Goal: Transaction & Acquisition: Book appointment/travel/reservation

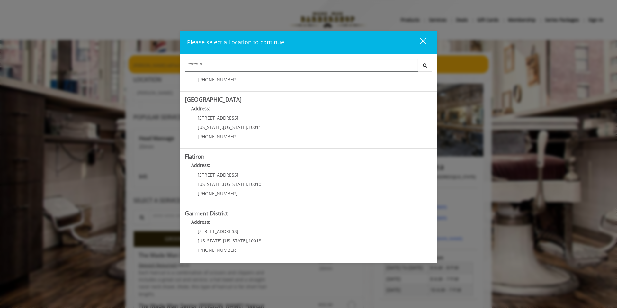
scroll to position [99, 0]
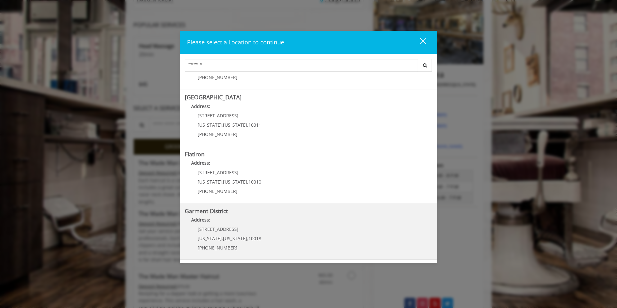
click at [288, 229] on District "Garment District Address: 1400 Broadway New York , New York , 10018 (212) 997-4…" at bounding box center [309, 231] width 248 height 47
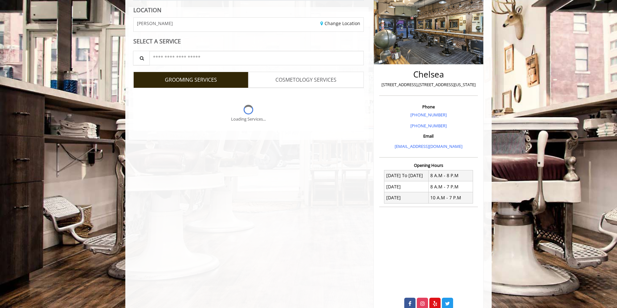
scroll to position [90, 0]
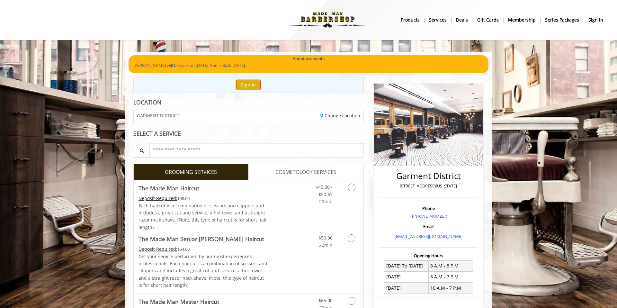
click at [251, 87] on button "Sign In" at bounding box center [248, 84] width 24 height 9
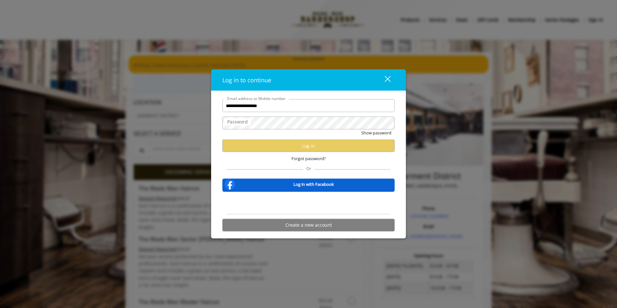
type input "**********"
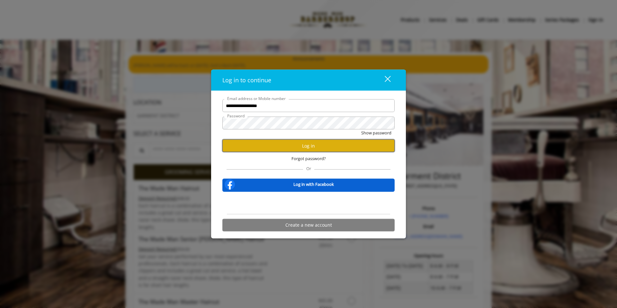
click at [314, 146] on button "Log in" at bounding box center [308, 146] width 172 height 13
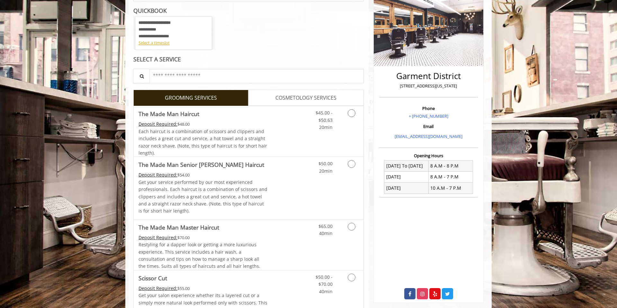
scroll to position [101, 0]
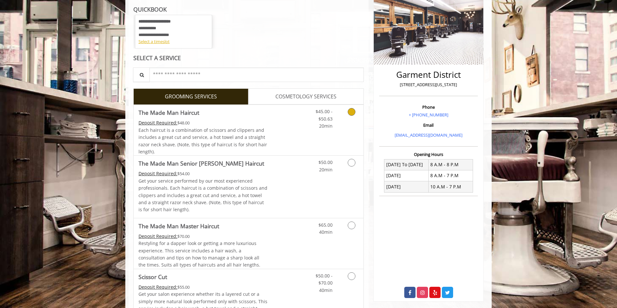
click at [352, 114] on icon "Grooming services" at bounding box center [352, 112] width 8 height 8
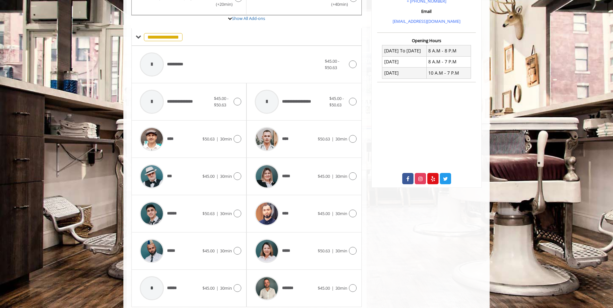
scroll to position [236, 0]
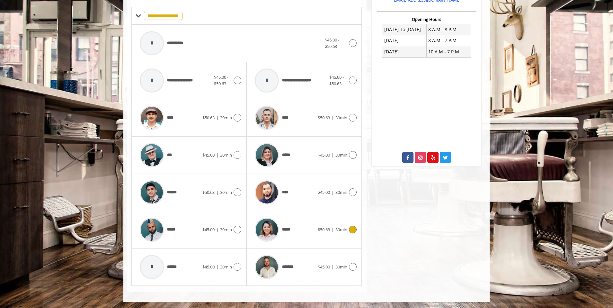
click at [353, 231] on icon at bounding box center [353, 230] width 8 height 8
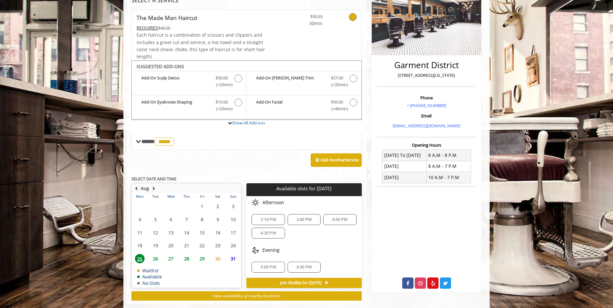
scroll to position [122, 0]
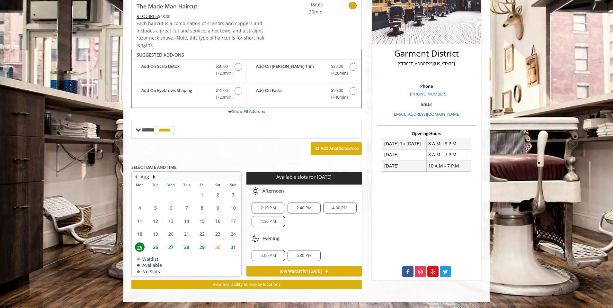
click at [263, 255] on span "5:00 PM" at bounding box center [268, 255] width 15 height 5
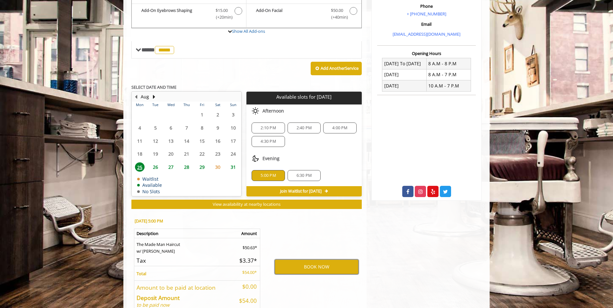
scroll to position [238, 0]
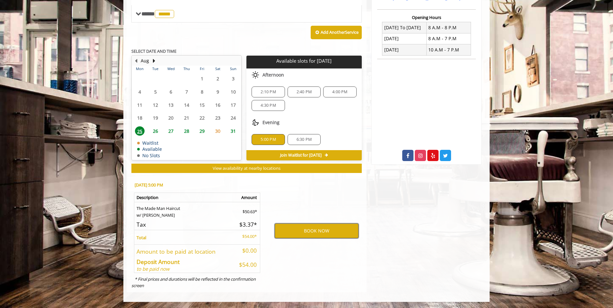
click at [312, 234] on button "BOOK NOW" at bounding box center [317, 230] width 84 height 15
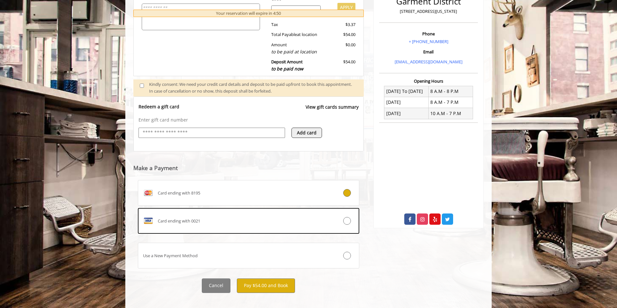
scroll to position [182, 0]
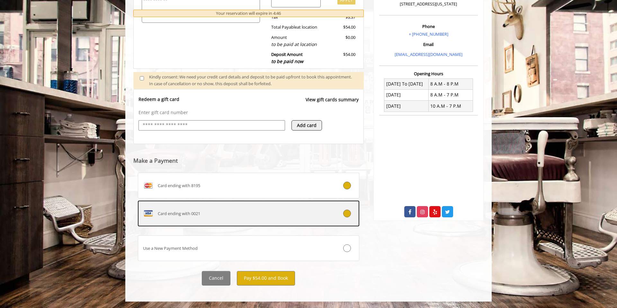
click at [348, 214] on icon at bounding box center [347, 214] width 8 height 8
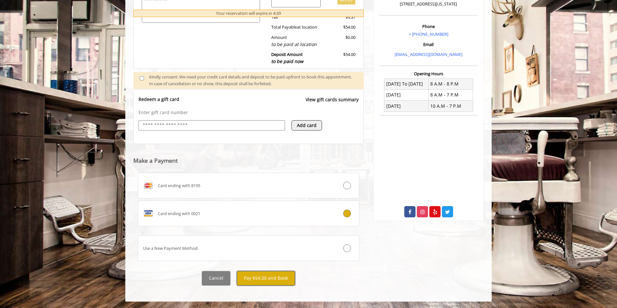
click at [275, 281] on button "Pay $54.00 and Book" at bounding box center [266, 278] width 58 height 14
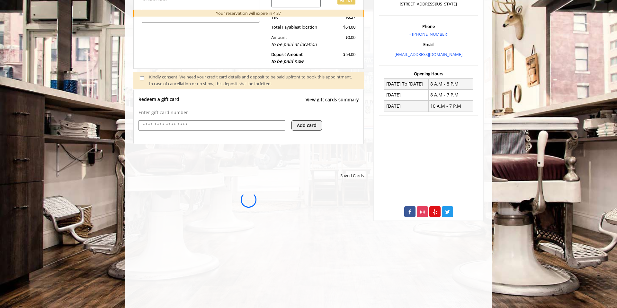
scroll to position [0, 0]
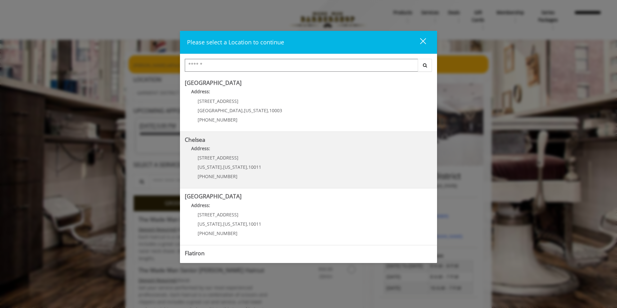
scroll to position [99, 0]
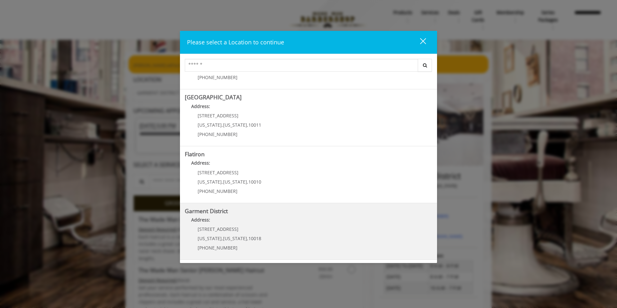
click at [280, 221] on District "Address:" at bounding box center [309, 221] width 248 height 10
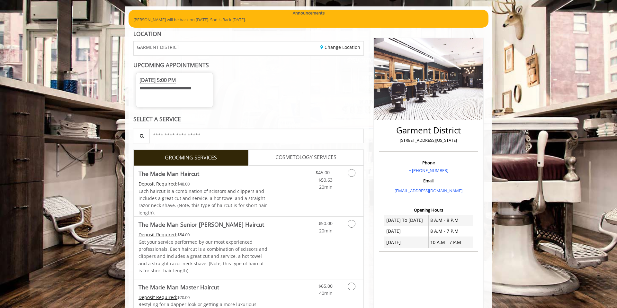
scroll to position [49, 0]
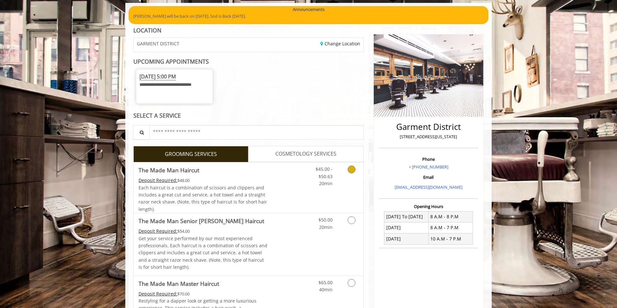
click at [351, 172] on icon "Grooming services" at bounding box center [352, 170] width 8 height 8
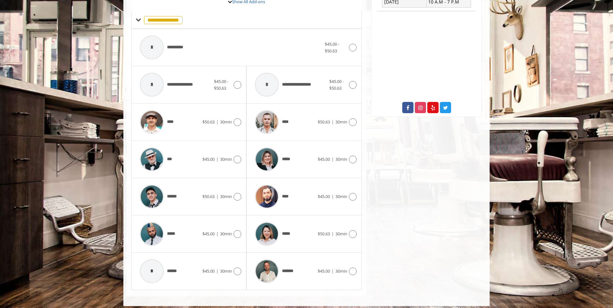
scroll to position [290, 0]
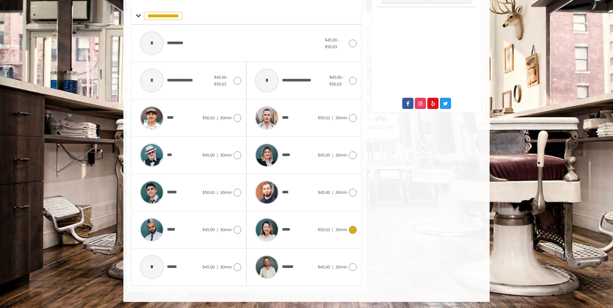
click at [352, 231] on icon at bounding box center [353, 230] width 8 height 8
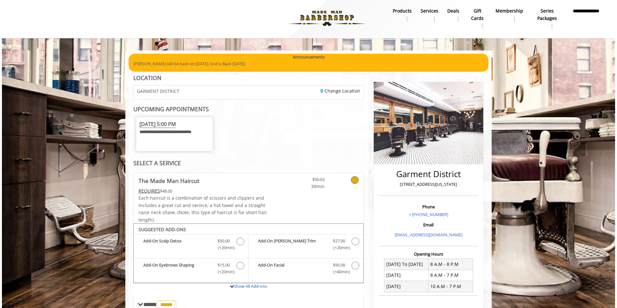
scroll to position [0, 0]
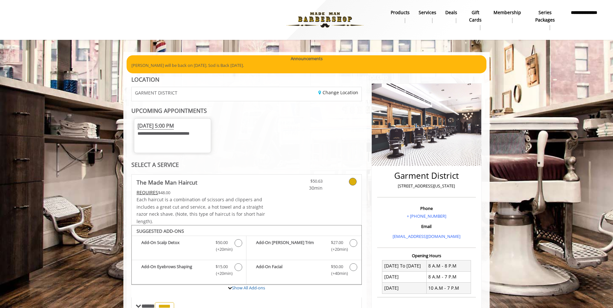
click at [581, 16] on b "**********" at bounding box center [584, 16] width 31 height 14
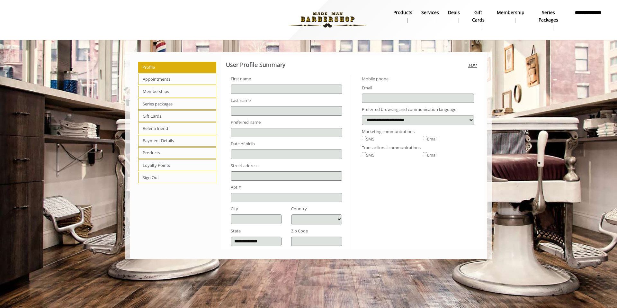
type input "******"
type input "*********"
type input "**********"
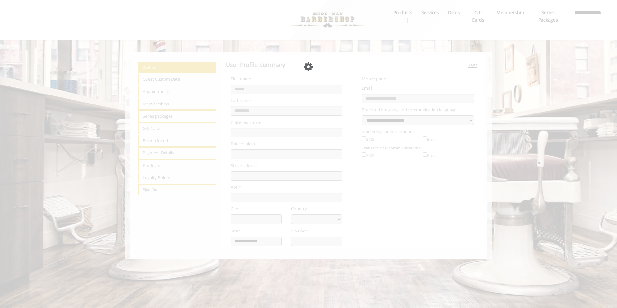
select select "***"
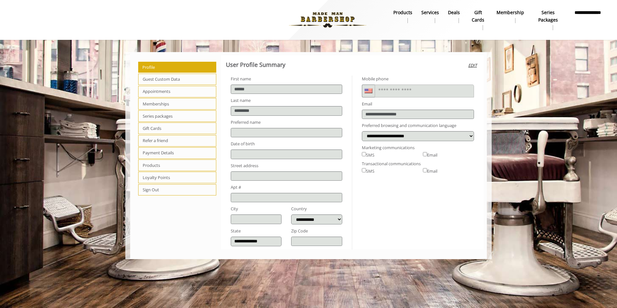
click at [153, 92] on span "Appointments" at bounding box center [177, 92] width 78 height 12
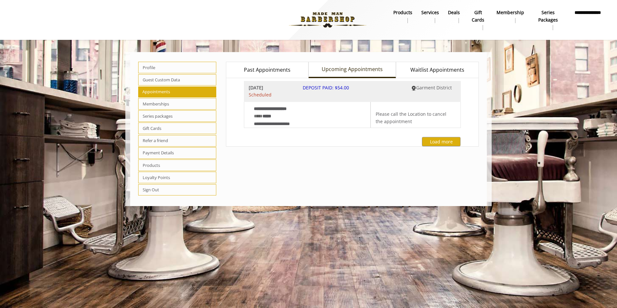
click at [340, 92] on div "DEPOSIT PAID: $54.00" at bounding box center [352, 91] width 109 height 14
click at [320, 87] on span "DEPOSIT PAID: $54.00" at bounding box center [326, 88] width 46 height 6
click at [289, 110] on b "**********" at bounding box center [278, 108] width 48 height 7
click at [265, 94] on span "Scheduled" at bounding box center [271, 94] width 45 height 7
click at [402, 104] on div "Please call the Location to cancel the appointment" at bounding box center [413, 114] width 85 height 25
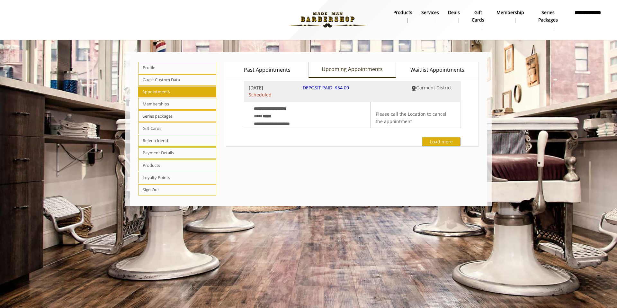
click at [404, 118] on span "Please call the Location to cancel the appointment" at bounding box center [411, 117] width 71 height 13
click at [426, 88] on span "Garment District" at bounding box center [434, 88] width 36 height 6
click at [329, 119] on div "**********" at bounding box center [302, 115] width 116 height 26
click at [439, 141] on button "Load more" at bounding box center [441, 141] width 39 height 9
click at [295, 117] on div "**********" at bounding box center [284, 115] width 71 height 26
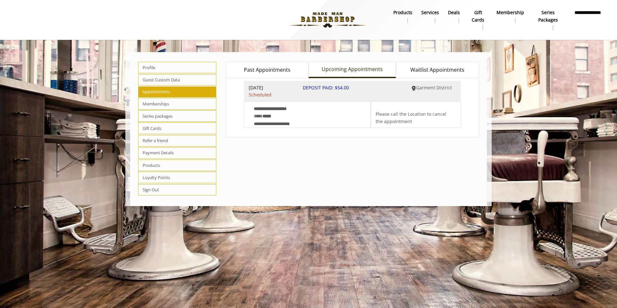
click at [425, 14] on b "Services" at bounding box center [430, 12] width 18 height 7
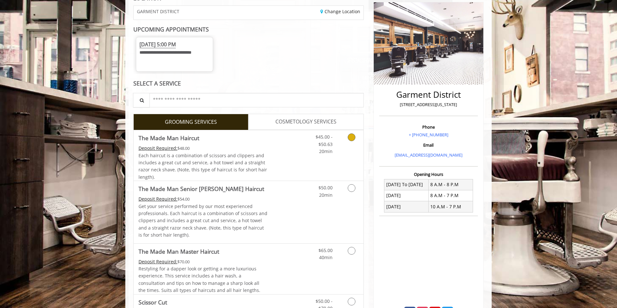
click at [350, 140] on icon "Grooming services" at bounding box center [352, 137] width 8 height 8
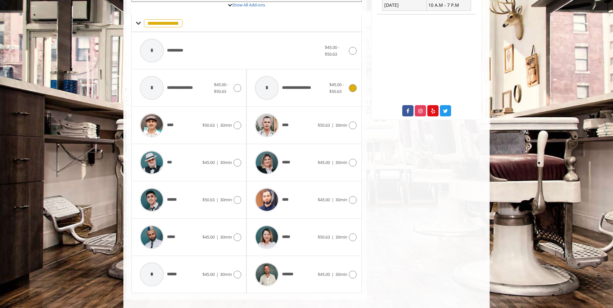
scroll to position [290, 0]
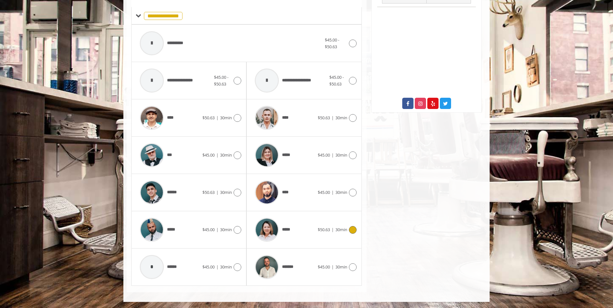
click at [347, 230] on span "30min" at bounding box center [342, 230] width 12 height 6
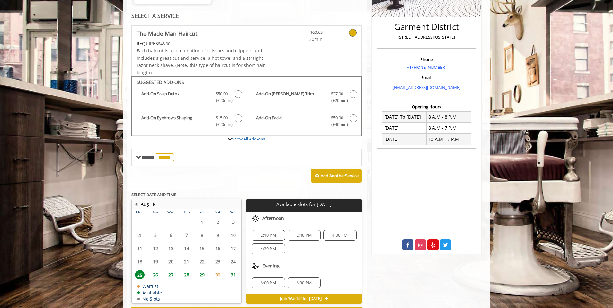
scroll to position [150, 0]
